Goal: Task Accomplishment & Management: Use online tool/utility

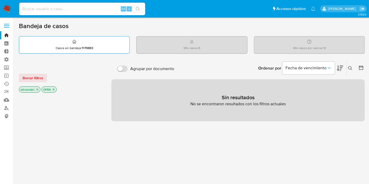
click at [78, 44] on div "Casos en bandeja : 1179883" at bounding box center [74, 45] width 110 height 17
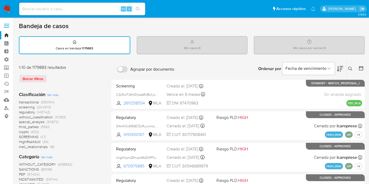
click at [8, 27] on span at bounding box center [6, 27] width 5 height 1
click at [0, 0] on input "checkbox" at bounding box center [0, 0] width 0 height 0
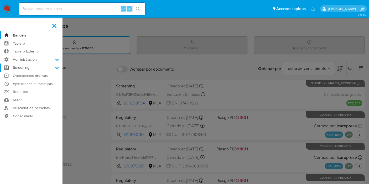
click at [29, 69] on label "Screening" at bounding box center [31, 68] width 63 height 8
click at [0, 0] on input "Screening" at bounding box center [0, 0] width 0 height 0
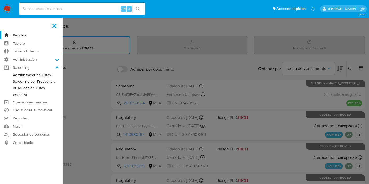
click at [20, 95] on link "Watchlist" at bounding box center [31, 95] width 63 height 7
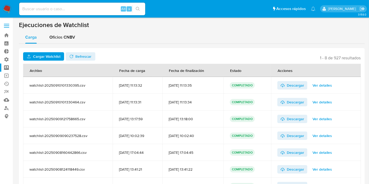
click at [6, 24] on span at bounding box center [6, 24] width 5 height 1
click at [0, 0] on input "checkbox" at bounding box center [0, 0] width 0 height 0
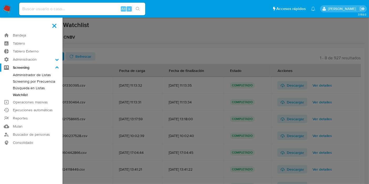
click at [38, 77] on link "Administrador de Listas" at bounding box center [31, 75] width 63 height 7
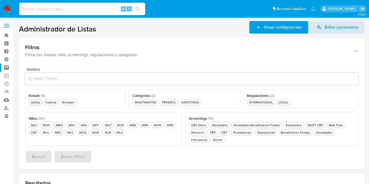
click at [37, 101] on div "Activa Activa" at bounding box center [35, 102] width 11 height 4
click at [196, 104] on div "SANCTIONS SANCTIONS" at bounding box center [190, 102] width 20 height 4
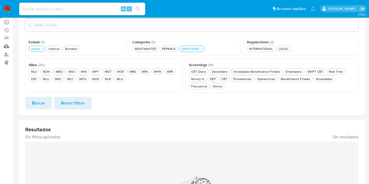
scroll to position [58, 0]
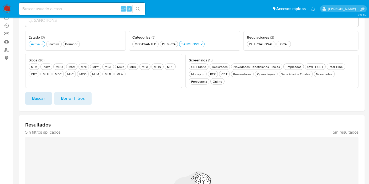
click at [39, 94] on span "Buscar" at bounding box center [38, 99] width 13 height 12
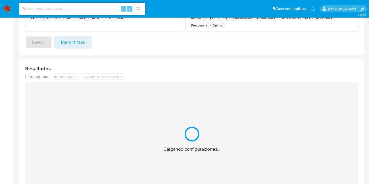
scroll to position [117, 0]
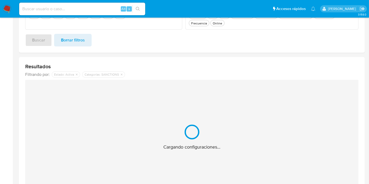
drag, startPoint x: 20, startPoint y: 68, endPoint x: 137, endPoint y: 69, distance: 117.2
click at [131, 66] on div "Resultados Filtrando por: deshabilitado : Estado: Activa deshabilitado : Catego…" at bounding box center [192, 128] width 346 height 143
click at [137, 69] on div "Resultados Filtrando por: deshabilitado : Estado: Activa deshabilitado : Catego…" at bounding box center [192, 128] width 346 height 143
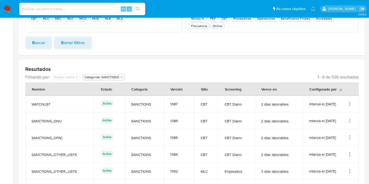
scroll to position [50, 0]
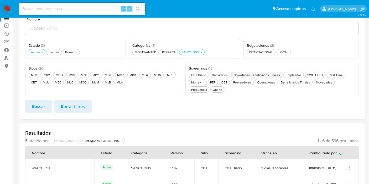
click at [266, 76] on div "Novedades Beneficiarios Finales Novedades Beneficiarios Finales" at bounding box center [256, 75] width 49 height 4
drag, startPoint x: 116, startPoint y: 82, endPoint x: 112, endPoint y: 84, distance: 4.6
click at [117, 82] on div "MLA MLA" at bounding box center [120, 82] width 8 height 4
click at [34, 108] on span "Buscar" at bounding box center [38, 107] width 13 height 12
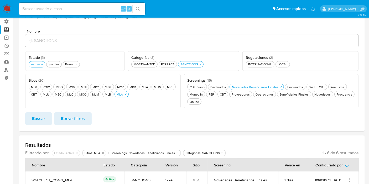
scroll to position [21, 0]
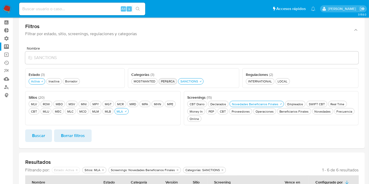
click at [163, 83] on div "PEP&RCA PEP&RCA" at bounding box center [168, 81] width 16 height 4
click at [192, 80] on button "SANCTIONS SANCTIONS" at bounding box center [193, 81] width 25 height 6
drag, startPoint x: 37, startPoint y: 134, endPoint x: 45, endPoint y: 133, distance: 8.0
click at [38, 134] on span "Buscar" at bounding box center [38, 136] width 13 height 12
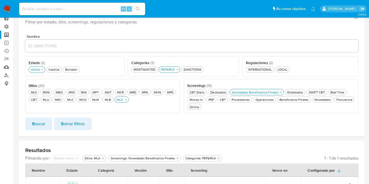
scroll to position [0, 0]
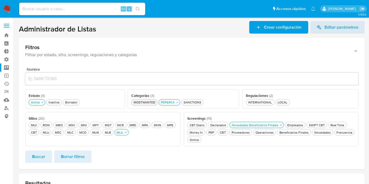
drag, startPoint x: 148, startPoint y: 102, endPoint x: 159, endPoint y: 103, distance: 11.1
click at [149, 102] on div "MOSTWANTED MOSTWANTED" at bounding box center [145, 102] width 24 height 4
drag, startPoint x: 162, startPoint y: 103, endPoint x: 153, endPoint y: 107, distance: 9.8
click at [163, 103] on button "PEP&RCA PEP&RCA" at bounding box center [172, 102] width 22 height 6
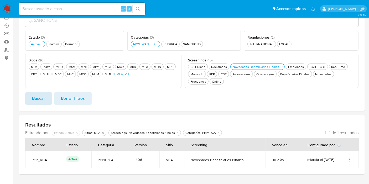
click at [40, 101] on span "Buscar" at bounding box center [38, 99] width 13 height 12
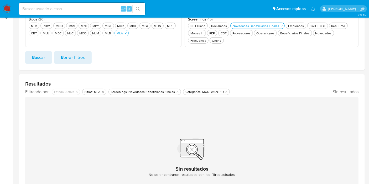
scroll to position [58, 0]
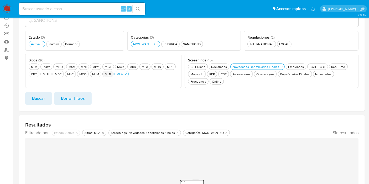
drag, startPoint x: 104, startPoint y: 71, endPoint x: 106, endPoint y: 71, distance: 2.9
click at [104, 71] on button "MLB MLB" at bounding box center [107, 74] width 11 height 6
drag, startPoint x: 123, startPoint y: 75, endPoint x: 104, endPoint y: 86, distance: 22.2
click at [123, 75] on div "MLA MLA" at bounding box center [123, 74] width 8 height 4
click at [41, 97] on span "Buscar" at bounding box center [38, 99] width 13 height 12
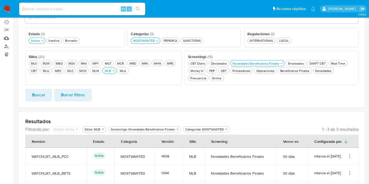
scroll to position [46, 0]
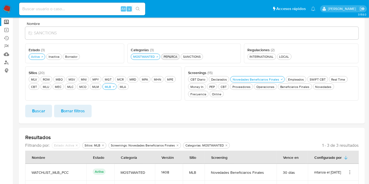
click at [166, 55] on div "PEP&RCA PEP&RCA" at bounding box center [171, 56] width 16 height 4
click at [148, 55] on div "MOSTWANTED MOSTWANTED" at bounding box center [144, 56] width 24 height 4
click at [46, 107] on button "Buscar" at bounding box center [38, 111] width 27 height 13
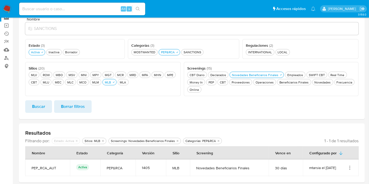
scroll to position [41, 0]
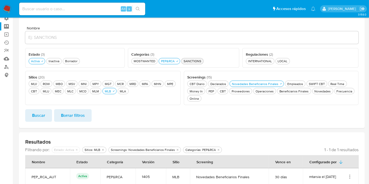
click at [191, 60] on div "SANCTIONS SANCTIONS" at bounding box center [193, 61] width 20 height 4
click at [164, 59] on div "PEP&RCA PEP&RCA" at bounding box center [168, 61] width 16 height 4
click at [35, 116] on span "Buscar" at bounding box center [38, 116] width 13 height 12
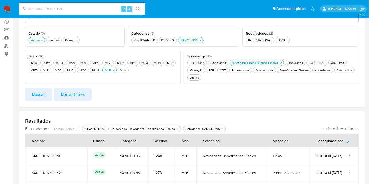
scroll to position [33, 0]
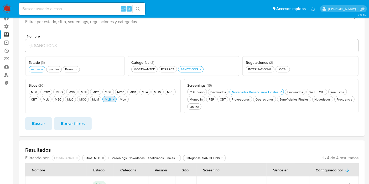
drag, startPoint x: 106, startPoint y: 100, endPoint x: 102, endPoint y: 99, distance: 4.4
click at [105, 99] on div "MLB MLB" at bounding box center [108, 99] width 8 height 4
click at [98, 99] on div "MLM MLM" at bounding box center [95, 99] width 9 height 4
click at [35, 123] on span "Buscar" at bounding box center [38, 124] width 13 height 12
drag, startPoint x: 170, startPoint y: 66, endPoint x: 184, endPoint y: 69, distance: 13.7
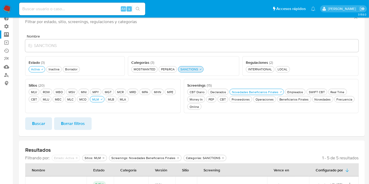
click at [175, 66] on button "PEP&RCA PEP&RCA" at bounding box center [168, 69] width 18 height 6
drag, startPoint x: 203, startPoint y: 72, endPoint x: 200, endPoint y: 73, distance: 3.8
click at [202, 73] on div "Categorías ( 3 ) Este campo es requerido MOSTWANTED MOSTWANTED PEP&RCA PEP&RCA …" at bounding box center [183, 66] width 111 height 20
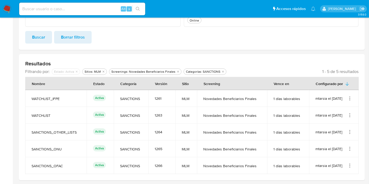
scroll to position [121, 0]
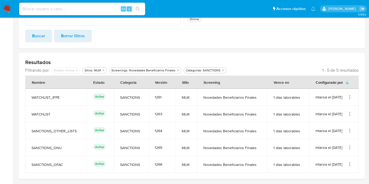
click at [38, 37] on span "Buscar" at bounding box center [38, 36] width 13 height 12
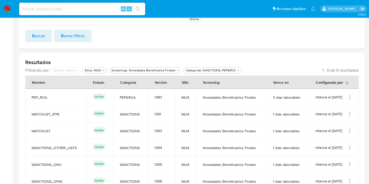
scroll to position [62, 0]
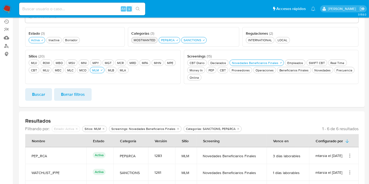
click at [147, 40] on div "MOSTWANTED MOSTWANTED" at bounding box center [145, 40] width 24 height 4
click at [164, 43] on div "Categorías ( 3 ) Este campo es requerido MOSTWANTED MOSTWANTED PEP&RCA PEP&RCA …" at bounding box center [183, 37] width 113 height 20
click at [169, 41] on div "PEP&RCA PEP&RCA" at bounding box center [171, 40] width 16 height 4
click at [190, 40] on div "SANCTIONS SANCTIONS" at bounding box center [192, 40] width 20 height 4
click at [46, 94] on button "Buscar" at bounding box center [38, 94] width 27 height 13
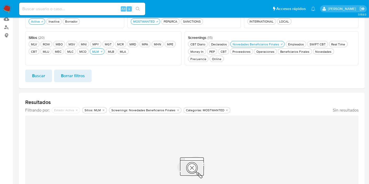
scroll to position [33, 0]
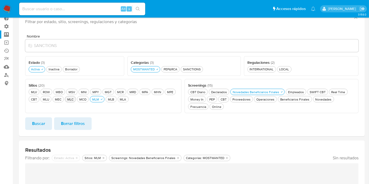
click at [72, 98] on div "MLC MLC" at bounding box center [70, 99] width 8 height 4
click at [99, 98] on div "MLM MLM" at bounding box center [98, 99] width 9 height 4
click at [25, 127] on button "Buscar" at bounding box center [38, 123] width 27 height 13
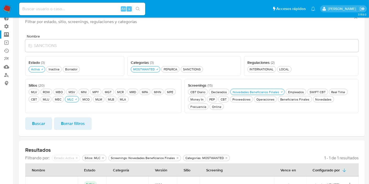
drag, startPoint x: 28, startPoint y: 125, endPoint x: 31, endPoint y: 124, distance: 2.9
click at [28, 125] on button "Buscar" at bounding box center [38, 123] width 27 height 13
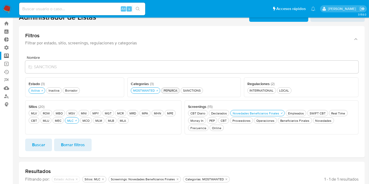
click at [163, 92] on div "PEP&RCA PEP&RCA" at bounding box center [171, 90] width 16 height 4
click at [145, 95] on div "Categorías ( 3 ) Este campo es requerido MOSTWANTED MOSTWANTED PEP&RCA PEP&RCA …" at bounding box center [183, 87] width 113 height 20
drag, startPoint x: 147, startPoint y: 91, endPoint x: 123, endPoint y: 102, distance: 25.8
click at [146, 92] on div "MOSTWANTED MOSTWANTED" at bounding box center [144, 90] width 24 height 4
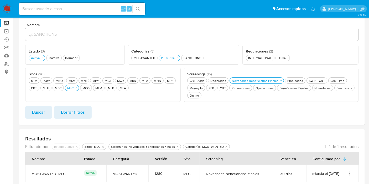
scroll to position [70, 0]
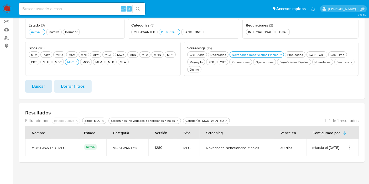
click at [43, 86] on span "Buscar" at bounding box center [38, 87] width 13 height 12
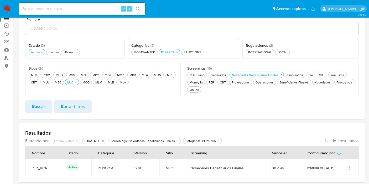
scroll to position [41, 0]
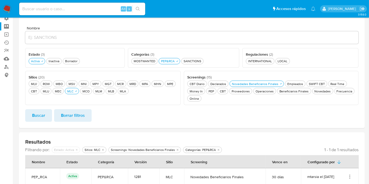
click at [189, 55] on div "Categorías ( 3 )" at bounding box center [183, 54] width 105 height 6
drag, startPoint x: 190, startPoint y: 59, endPoint x: 162, endPoint y: 56, distance: 28.8
click at [190, 59] on div "SANCTIONS SANCTIONS" at bounding box center [193, 61] width 20 height 4
click at [165, 59] on div "PEP&RCA PEP&RCA" at bounding box center [168, 61] width 16 height 4
click at [39, 115] on span "Buscar" at bounding box center [38, 116] width 13 height 12
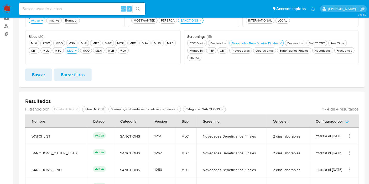
scroll to position [62, 0]
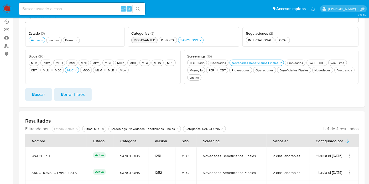
click at [146, 40] on div "MOSTWANTED MOSTWANTED" at bounding box center [145, 40] width 24 height 4
click at [188, 38] on div "SANCTIONS SANCTIONS" at bounding box center [192, 40] width 20 height 4
click at [37, 89] on span "Buscar" at bounding box center [38, 95] width 13 height 12
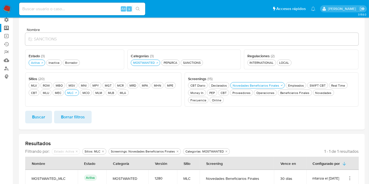
scroll to position [0, 0]
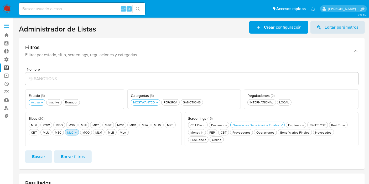
drag, startPoint x: 81, startPoint y: 132, endPoint x: 75, endPoint y: 133, distance: 6.2
click at [81, 132] on div "MCO MCO" at bounding box center [85, 132] width 9 height 4
click at [75, 133] on icon "button" at bounding box center [76, 132] width 3 height 3
click at [33, 157] on span "Buscar" at bounding box center [38, 157] width 13 height 12
click at [173, 101] on div "PEP&RCA PEP&RCA" at bounding box center [171, 102] width 16 height 4
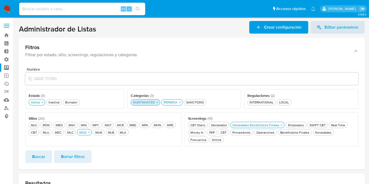
click at [144, 105] on div "Categorías ( 3 ) Este campo es requerido MOSTWANTED MOSTWANTED PEP&RCA PEP&RCA …" at bounding box center [183, 99] width 113 height 20
click at [146, 104] on div "MOSTWANTED MOSTWANTED" at bounding box center [144, 102] width 24 height 4
click at [44, 151] on span "Buscar" at bounding box center [38, 157] width 13 height 12
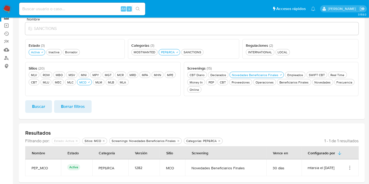
scroll to position [41, 0]
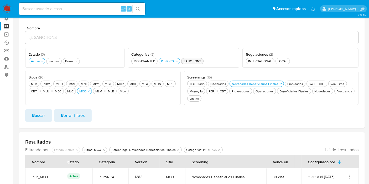
click at [196, 61] on div "SANCTIONS SANCTIONS" at bounding box center [193, 61] width 20 height 4
click at [179, 63] on ul "MOSTWANTED MOSTWANTED PEP&RCA PEP&RCA SANCTIONS SANCTIONS" at bounding box center [183, 60] width 105 height 7
click at [174, 61] on div "PEP&RCA PEP&RCA" at bounding box center [168, 61] width 16 height 4
click at [49, 116] on button "Buscar" at bounding box center [38, 115] width 27 height 13
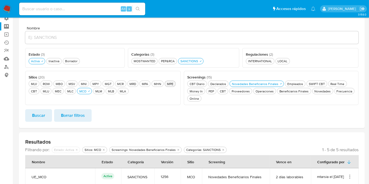
click at [166, 82] on div "MPE MPE" at bounding box center [170, 84] width 8 height 4
click at [94, 91] on div "MCO MCO" at bounding box center [98, 91] width 9 height 4
click at [34, 120] on span "Buscar" at bounding box center [38, 116] width 13 height 12
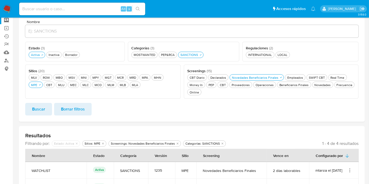
scroll to position [0, 0]
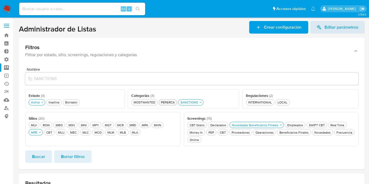
drag, startPoint x: 169, startPoint y: 107, endPoint x: 171, endPoint y: 104, distance: 3.4
click at [169, 107] on div "Categorías ( 3 ) Este campo es requerido MOSTWANTED MOSTWANTED PEP&RCA PEP&RCA …" at bounding box center [183, 99] width 111 height 20
click at [171, 104] on div "PEP&RCA PEP&RCA" at bounding box center [168, 102] width 16 height 4
drag, startPoint x: 205, startPoint y: 94, endPoint x: 198, endPoint y: 105, distance: 12.5
click at [203, 99] on div "Categorías ( 3 ) Este campo es requerido MOSTWANTED MOSTWANTED PEP&RCA PEP&RCA …" at bounding box center [183, 99] width 111 height 20
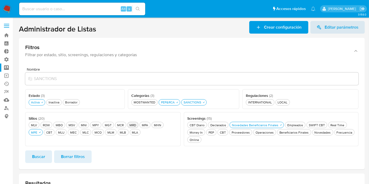
drag, startPoint x: 198, startPoint y: 105, endPoint x: 132, endPoint y: 125, distance: 69.3
click at [198, 105] on button "SANCTIONS SANCTIONS" at bounding box center [193, 102] width 25 height 6
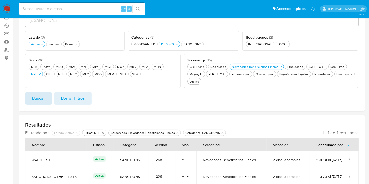
click at [43, 96] on span "Buscar" at bounding box center [38, 99] width 13 height 12
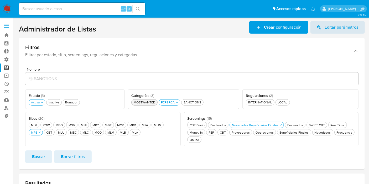
click at [152, 102] on div "MOSTWANTED MOSTWANTED" at bounding box center [145, 102] width 24 height 4
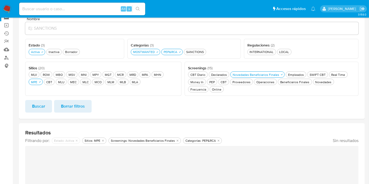
scroll to position [87, 0]
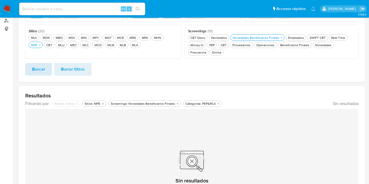
click at [44, 70] on button "Buscar" at bounding box center [38, 69] width 27 height 13
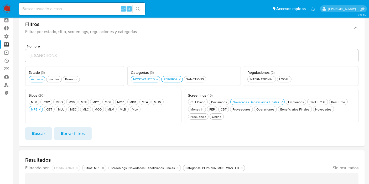
scroll to position [58, 0]
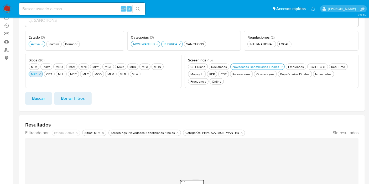
drag, startPoint x: 171, startPoint y: 68, endPoint x: 166, endPoint y: 67, distance: 5.0
click at [38, 72] on div "MPE MPE" at bounding box center [34, 74] width 8 height 4
click at [45, 75] on button "MLU MLU" at bounding box center [45, 74] width 11 height 6
click at [46, 104] on button "Buscar" at bounding box center [38, 98] width 27 height 13
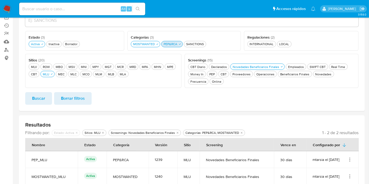
click at [172, 45] on div "PEP&RCA PEP&RCA" at bounding box center [171, 44] width 16 height 4
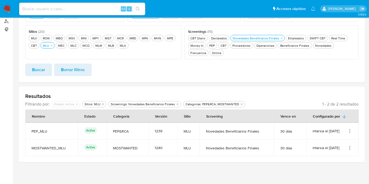
scroll to position [0, 0]
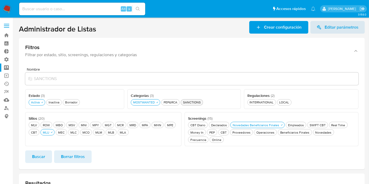
click at [193, 100] on div "SANCTIONS SANCTIONS" at bounding box center [192, 102] width 20 height 4
click at [146, 97] on div "Categorías ( 3 )" at bounding box center [184, 96] width 107 height 6
drag, startPoint x: 146, startPoint y: 102, endPoint x: 76, endPoint y: 131, distance: 75.2
click at [145, 102] on div "MOSTWANTED MOSTWANTED" at bounding box center [144, 102] width 24 height 4
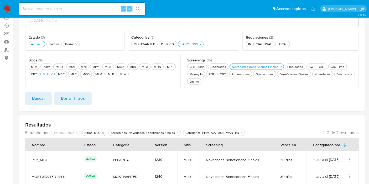
scroll to position [87, 0]
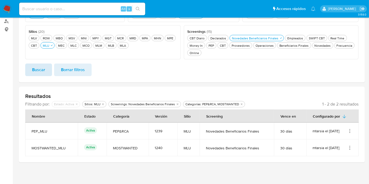
click at [45, 67] on button "Buscar" at bounding box center [38, 70] width 27 height 13
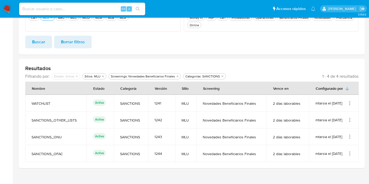
scroll to position [0, 0]
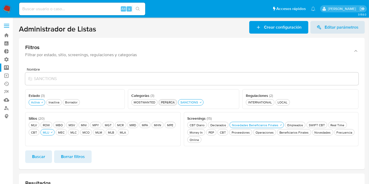
drag, startPoint x: 145, startPoint y: 99, endPoint x: 163, endPoint y: 103, distance: 18.4
click at [147, 100] on button "MOSTWANTED MOSTWANTED" at bounding box center [144, 102] width 26 height 6
click at [168, 101] on div "PEP&RCA PEP&RCA" at bounding box center [171, 102] width 16 height 4
drag, startPoint x: 60, startPoint y: 134, endPoint x: 54, endPoint y: 133, distance: 5.9
click at [60, 134] on div "MEC MEC" at bounding box center [61, 132] width 9 height 4
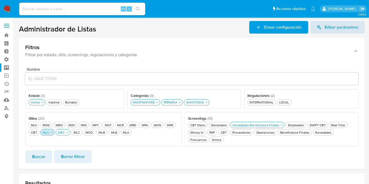
click at [51, 132] on icon "button" at bounding box center [51, 132] width 3 height 3
click at [49, 158] on button "Buscar" at bounding box center [38, 157] width 27 height 13
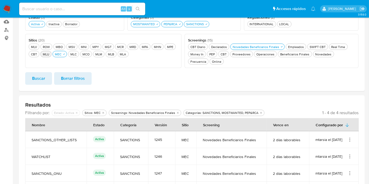
scroll to position [62, 0]
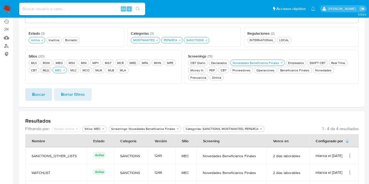
click at [35, 94] on span "Buscar" at bounding box center [38, 95] width 13 height 12
click at [55, 72] on div "MEC MEC" at bounding box center [58, 70] width 9 height 4
click at [36, 62] on div "MLV MLV" at bounding box center [34, 63] width 8 height 4
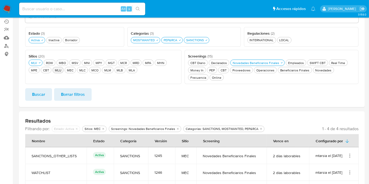
click at [33, 94] on span "Buscar" at bounding box center [38, 95] width 13 height 12
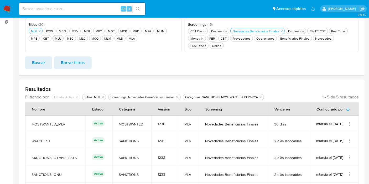
scroll to position [79, 0]
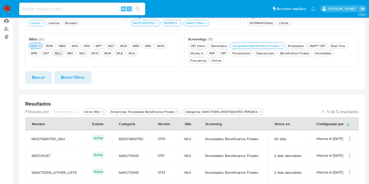
click at [35, 48] on button "MLV MLV" at bounding box center [36, 46] width 14 height 6
click at [34, 54] on div "CBT CBT" at bounding box center [34, 53] width 8 height 4
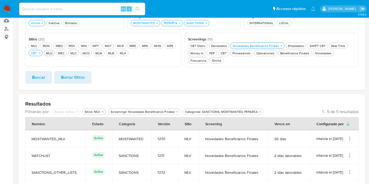
click at [42, 74] on span "Buscar" at bounding box center [38, 78] width 13 height 12
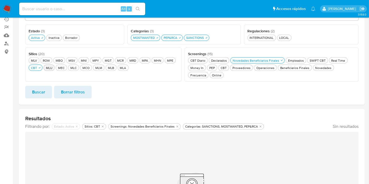
scroll to position [0, 0]
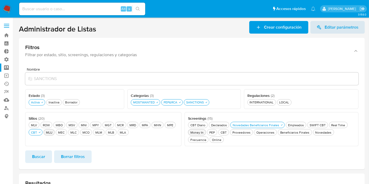
click at [201, 129] on button "Money In Money In" at bounding box center [197, 132] width 18 height 6
click at [201, 127] on div "CBT Diario CBT Diario" at bounding box center [197, 125] width 17 height 4
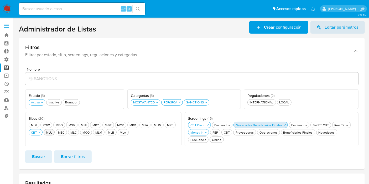
click at [241, 126] on div "Novedades Beneficiarios Finales Novedades Beneficiarios Finales" at bounding box center [259, 125] width 49 height 4
click at [208, 131] on icon "button" at bounding box center [207, 132] width 3 height 3
click at [39, 160] on span "Buscar" at bounding box center [38, 157] width 13 height 12
drag, startPoint x: 19, startPoint y: 27, endPoint x: 110, endPoint y: 29, distance: 91.2
click at [112, 29] on main "3.158.0" at bounding box center [184, 153] width 369 height 306
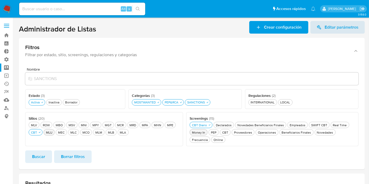
click at [110, 29] on header "Administrador de Listas Crear configuración Editar parámetros" at bounding box center [192, 27] width 346 height 13
drag, startPoint x: 99, startPoint y: 27, endPoint x: 17, endPoint y: 32, distance: 82.1
click at [17, 32] on main "3.158.0" at bounding box center [184, 153] width 369 height 306
click at [22, 30] on h1 "Administrador de Listas" at bounding box center [57, 28] width 77 height 9
